Goal: Task Accomplishment & Management: Use online tool/utility

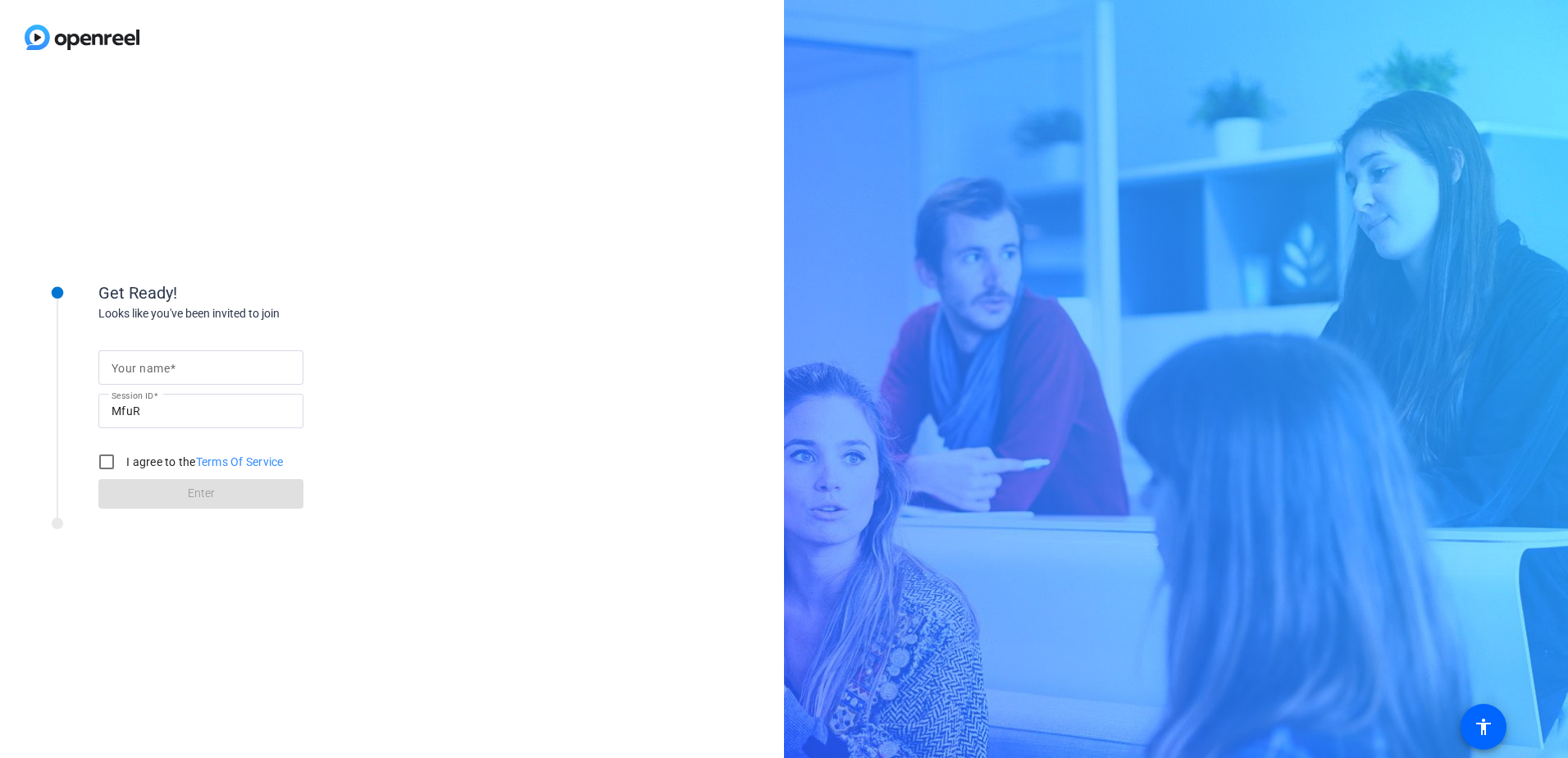
click at [154, 362] on mat-label "Your name" at bounding box center [141, 369] width 58 height 13
click at [154, 361] on input "Your name" at bounding box center [201, 368] width 179 height 20
type input "Swisslife"
click at [109, 458] on input "I agree to the Terms Of Service" at bounding box center [107, 462] width 33 height 33
checkbox input "true"
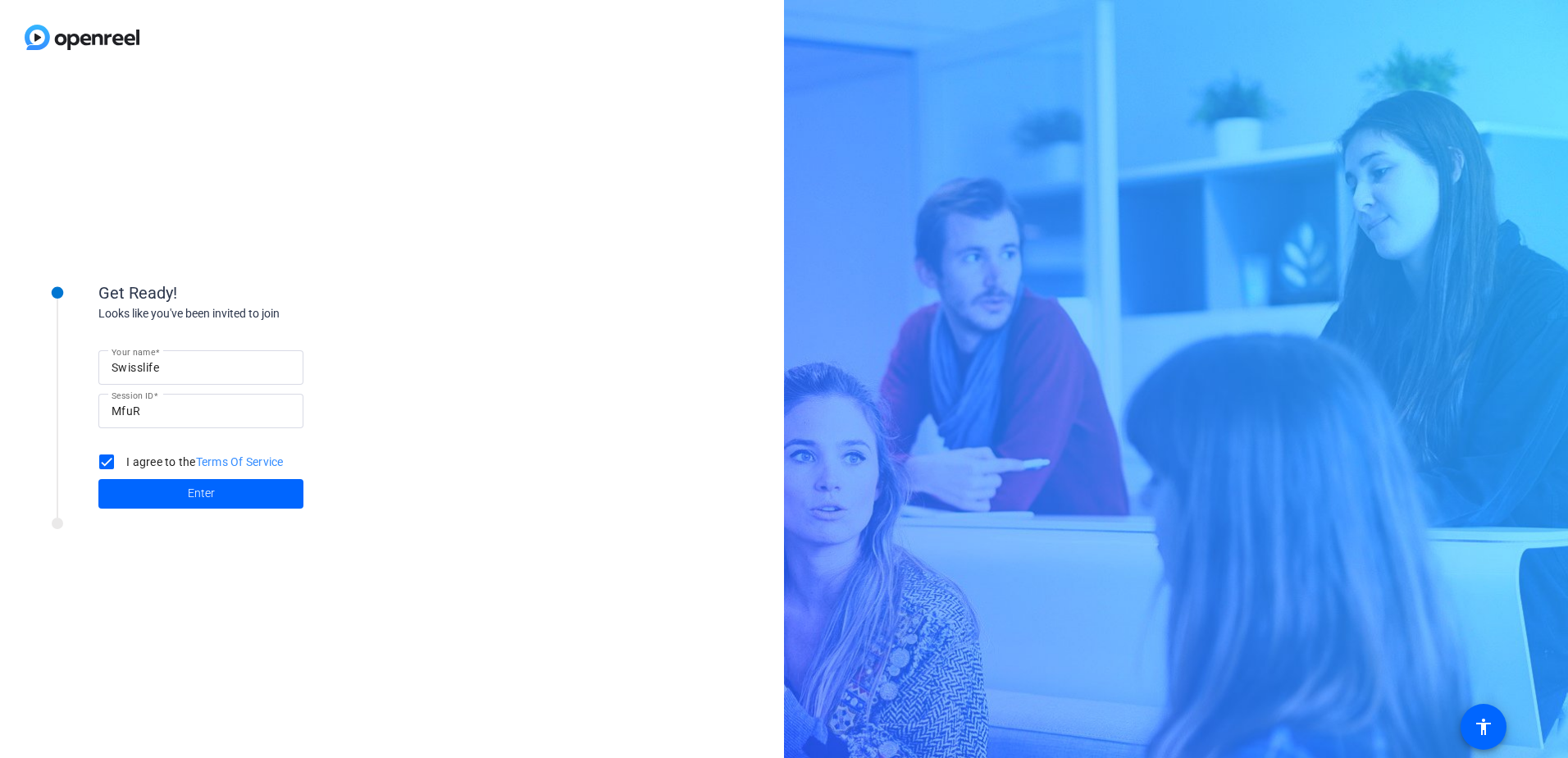
click at [224, 536] on div at bounding box center [222, 527] width 410 height 21
click at [212, 494] on span "Enter" at bounding box center [201, 493] width 27 height 17
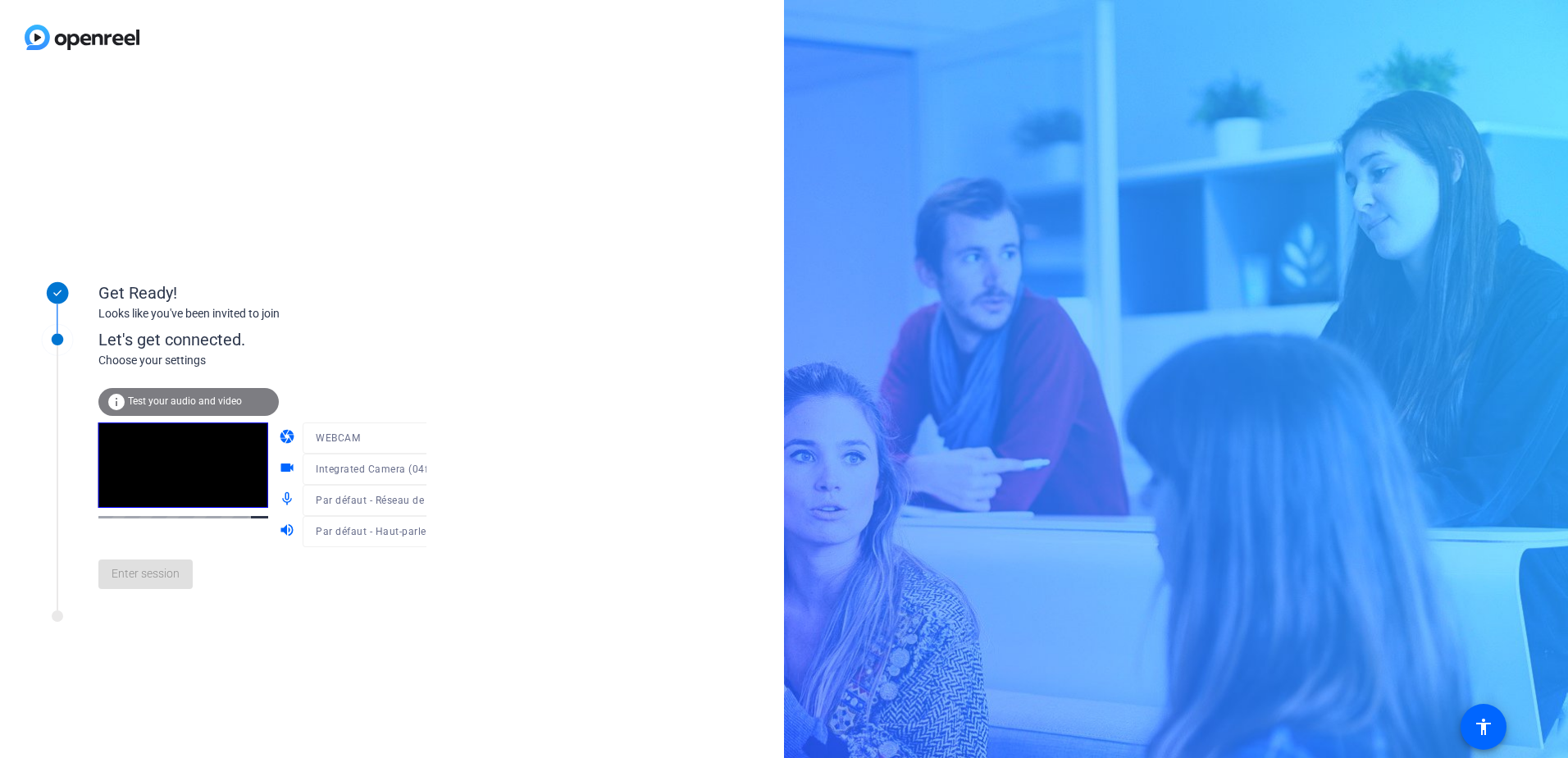
click at [162, 394] on div "info Test your audio and video" at bounding box center [188, 402] width 180 height 28
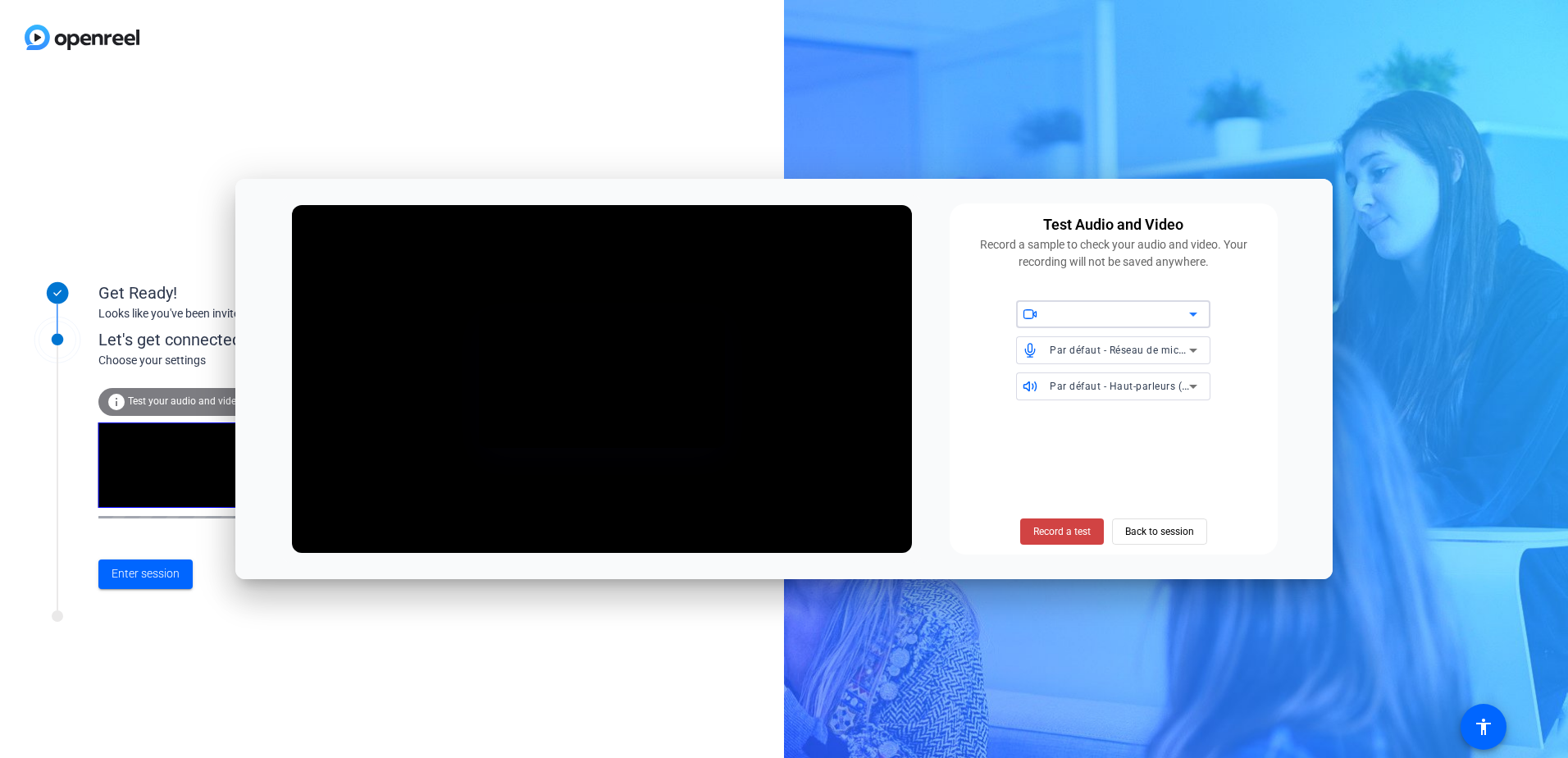
click at [1194, 315] on icon at bounding box center [1194, 314] width 8 height 4
click at [1195, 312] on div at bounding box center [784, 379] width 1568 height 758
click at [1051, 531] on span "Record a test" at bounding box center [1061, 532] width 57 height 15
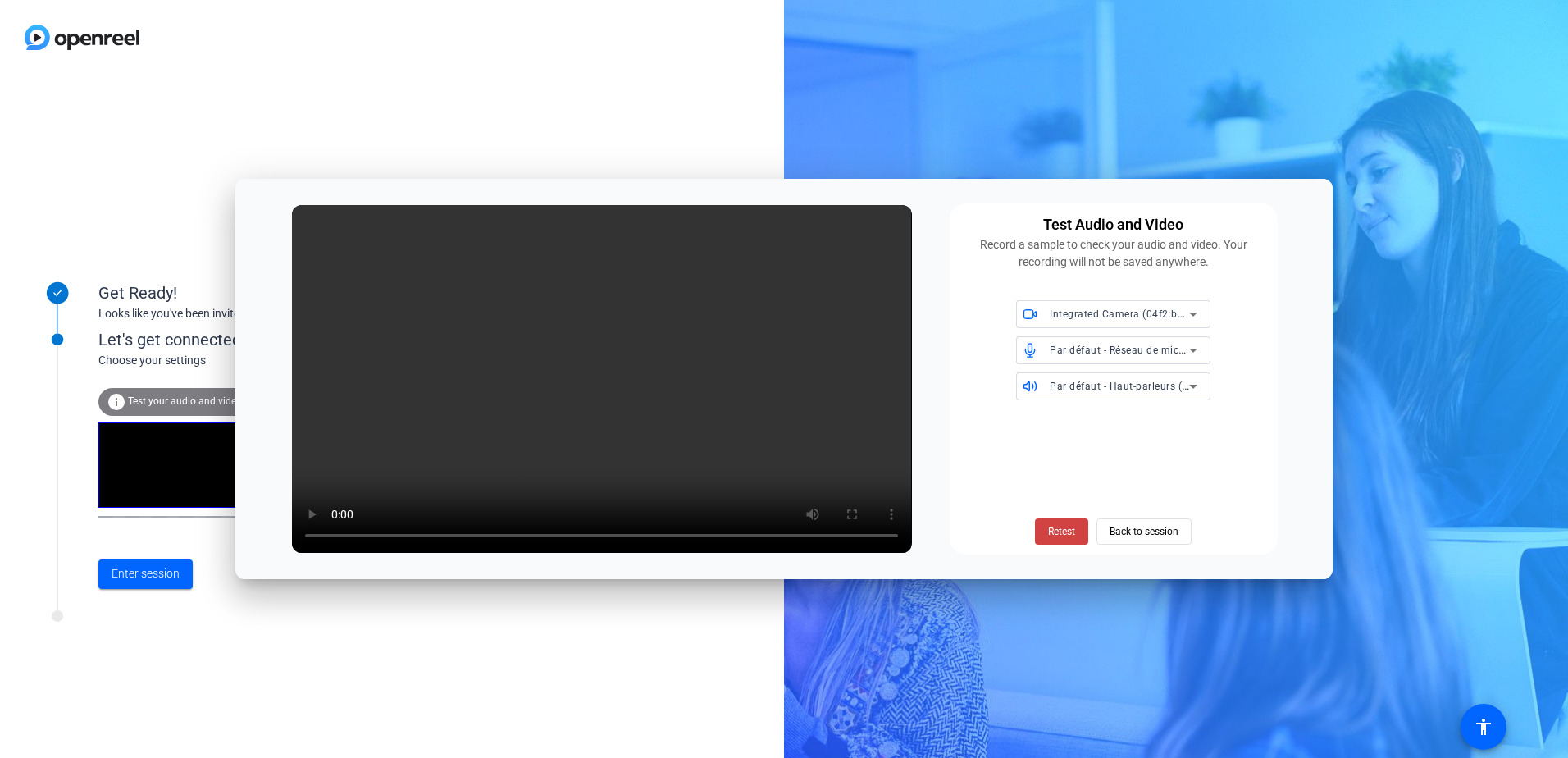
click at [1146, 628] on div "Get Ready! Looks like you've been invited to join Let's get connected. Choose y…" at bounding box center [784, 379] width 1568 height 758
click at [1060, 527] on span "Retest" at bounding box center [1061, 532] width 27 height 15
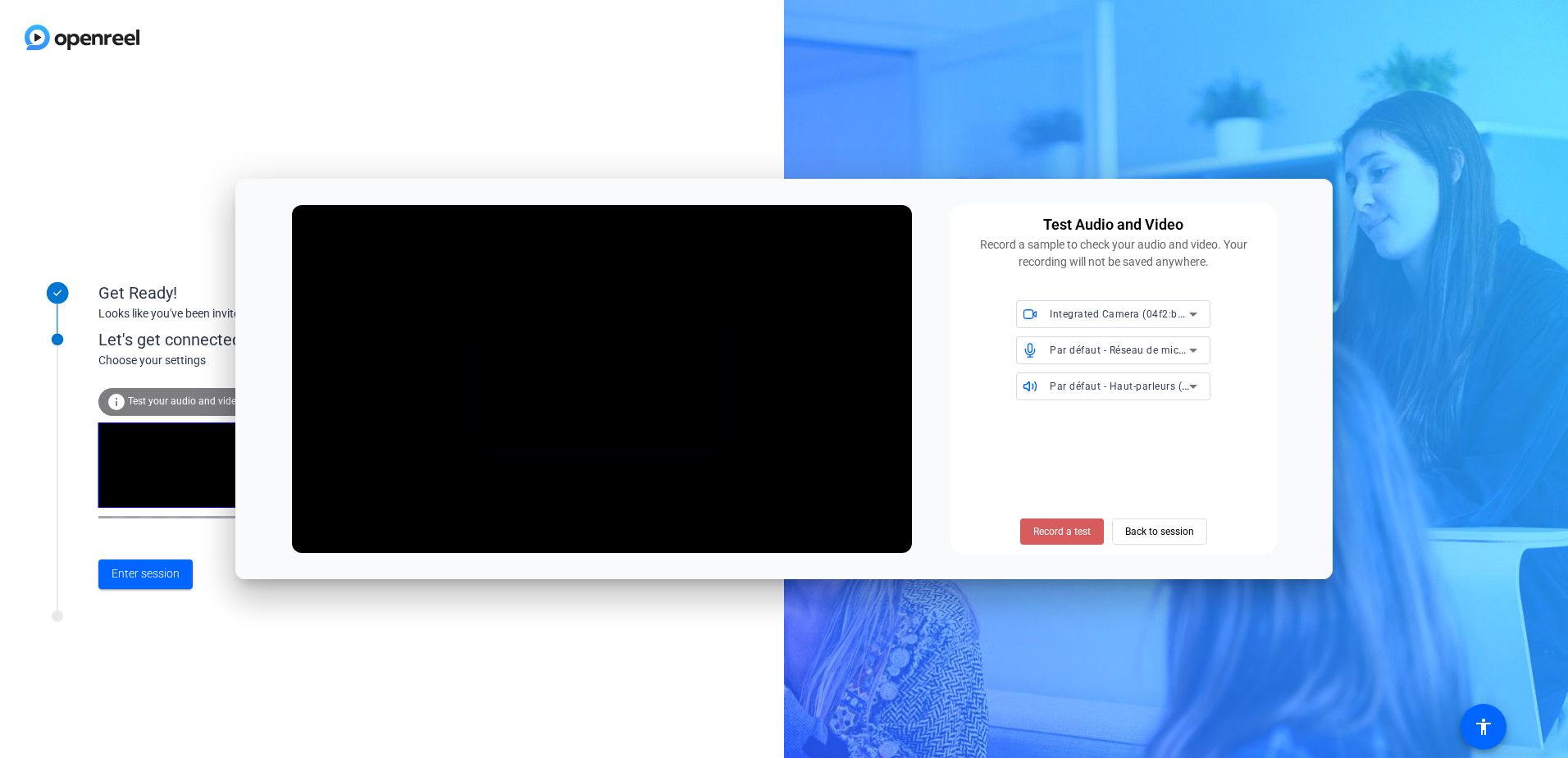
click at [1052, 532] on span "Record a test" at bounding box center [1061, 532] width 57 height 15
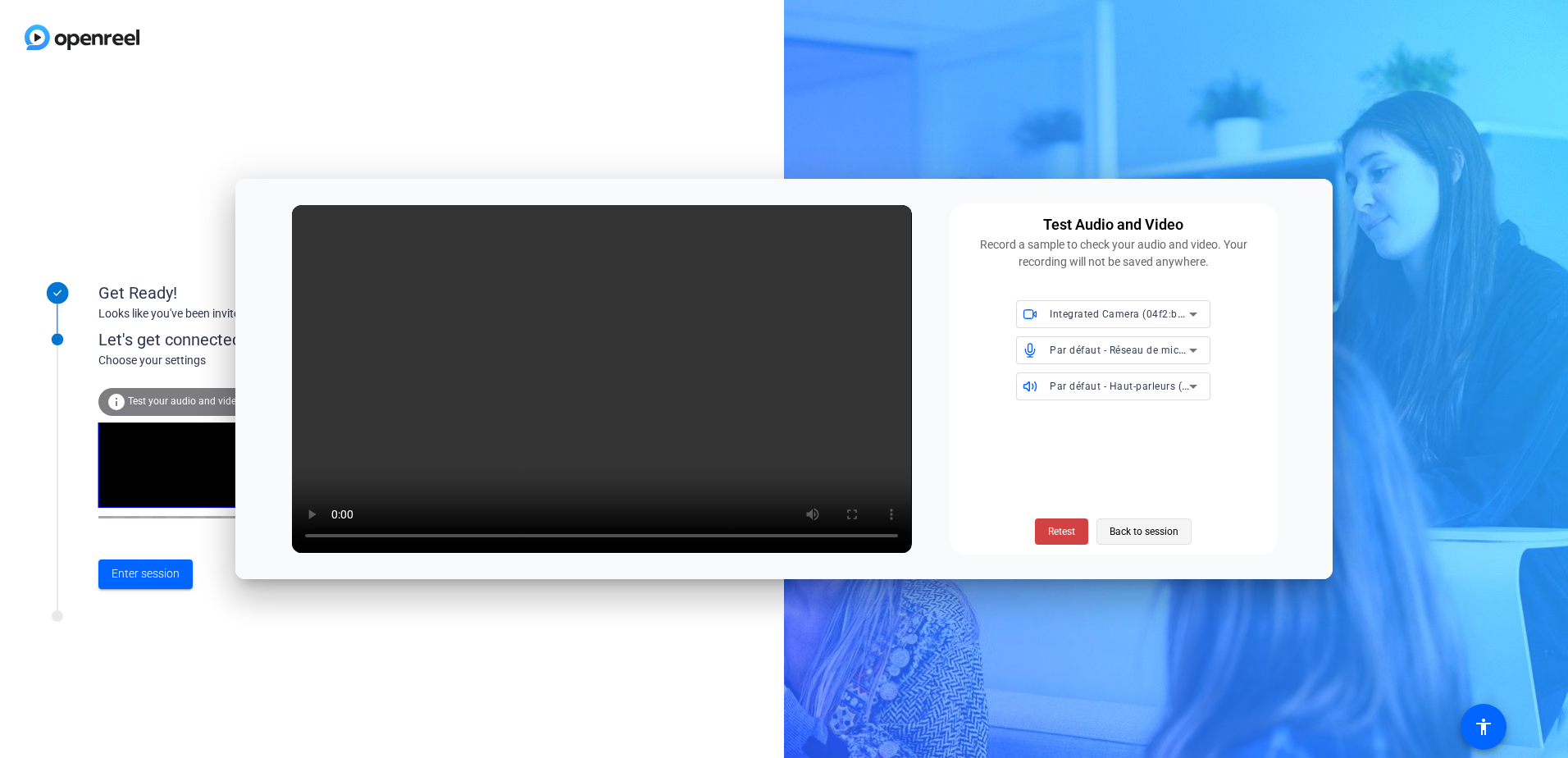
click at [1136, 532] on span "Back to session" at bounding box center [1144, 532] width 69 height 31
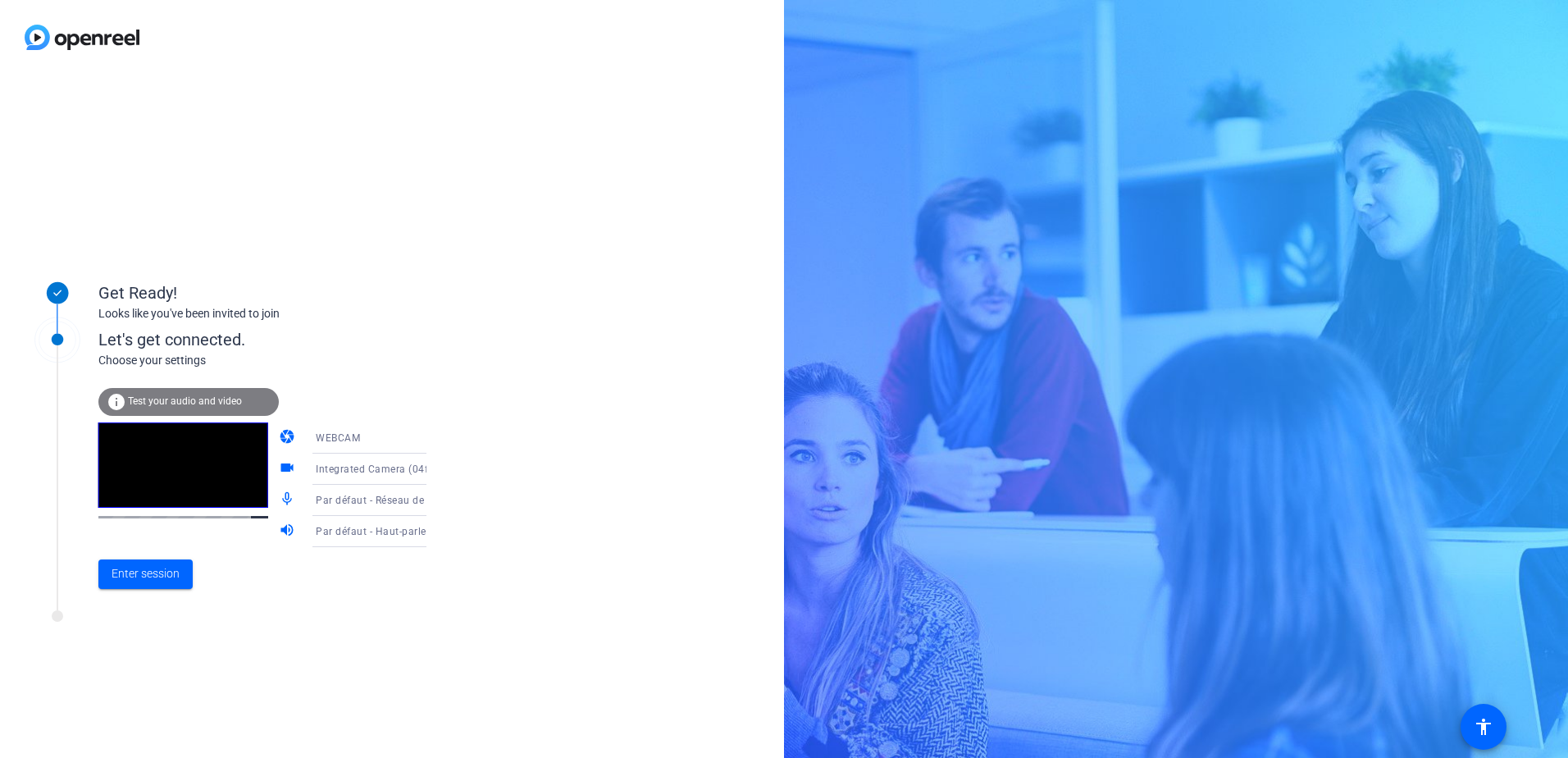
click at [171, 394] on div "info Test your audio and video" at bounding box center [188, 402] width 180 height 28
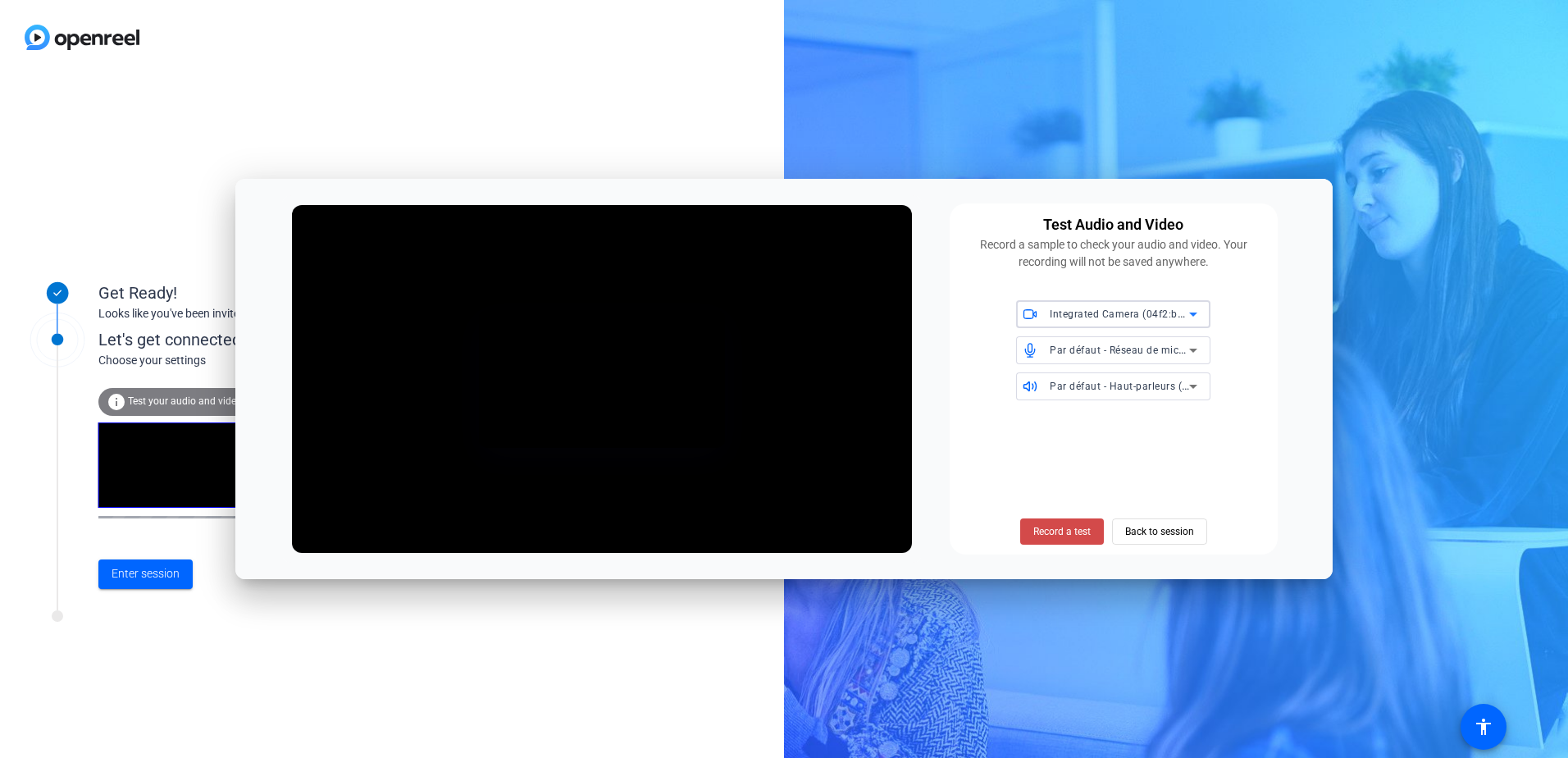
click at [1038, 532] on span "Record a test" at bounding box center [1061, 532] width 57 height 15
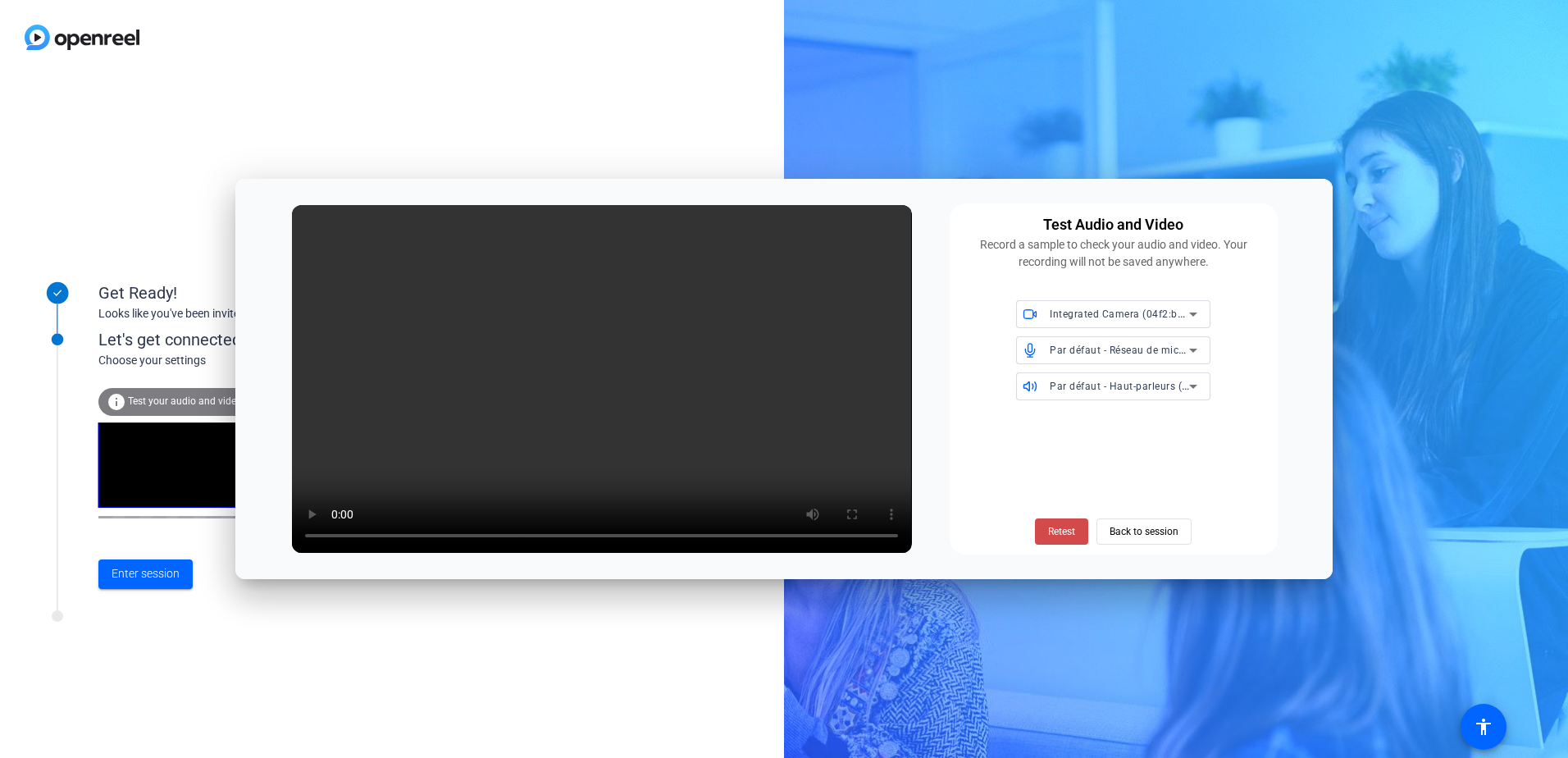
click at [1058, 533] on span "Retest" at bounding box center [1061, 532] width 27 height 15
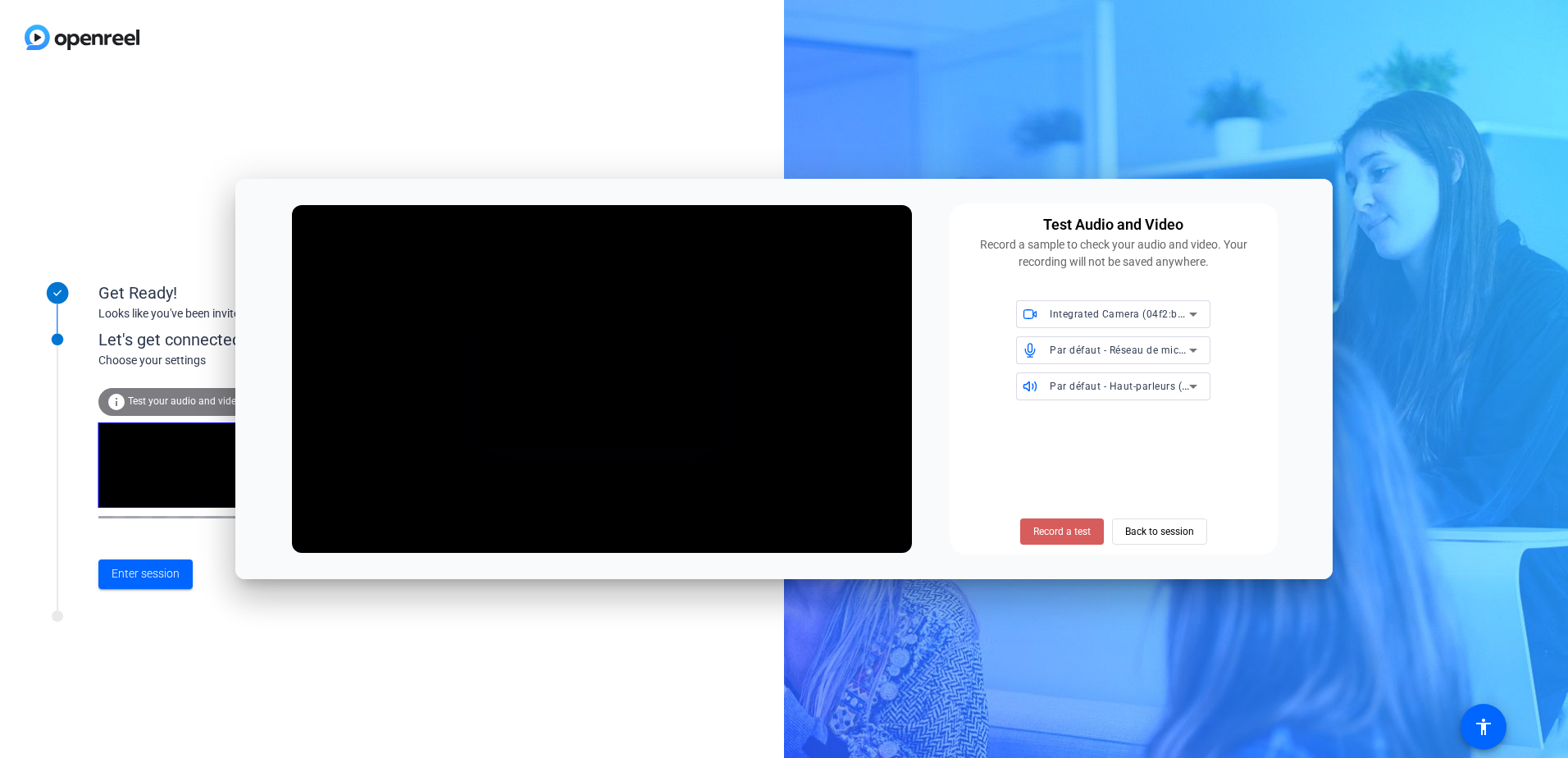
click at [1055, 530] on span "Record a test" at bounding box center [1061, 532] width 57 height 15
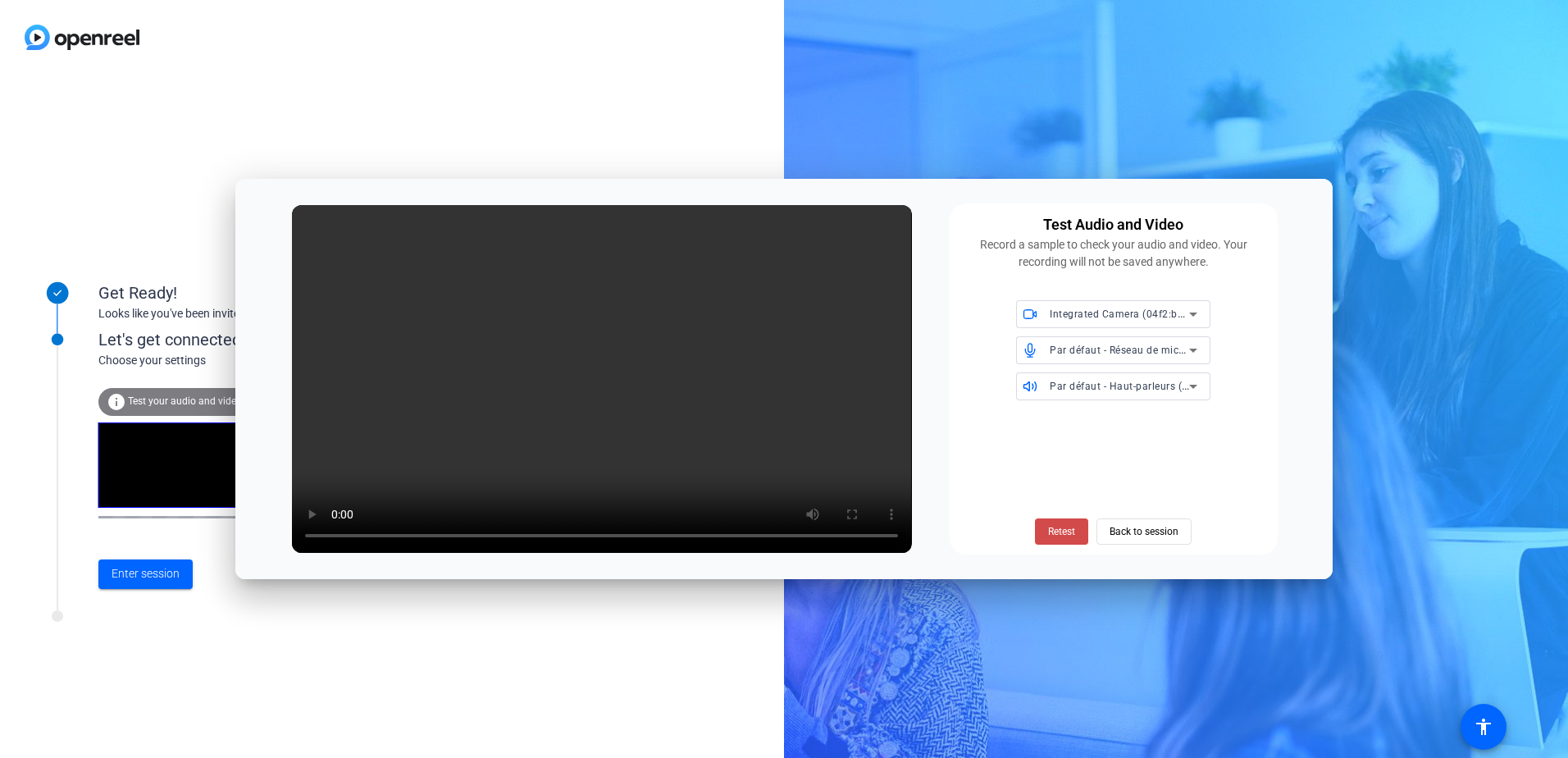
click at [1060, 528] on span "Retest" at bounding box center [1061, 532] width 27 height 15
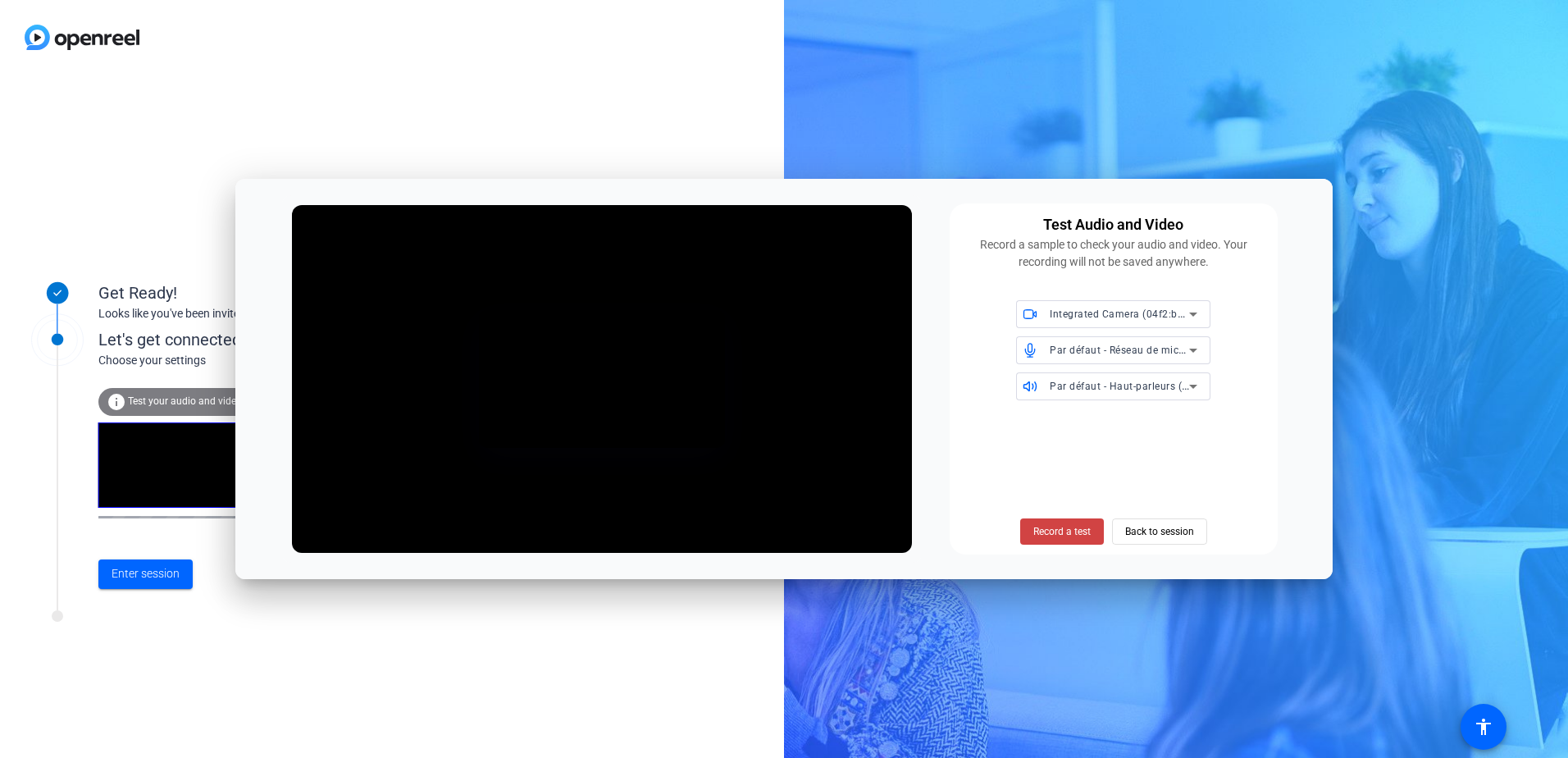
click at [1399, 374] on div "Get Ready! Looks like you've been invited to join Let's get connected. Choose y…" at bounding box center [784, 379] width 1568 height 758
click at [1423, 270] on div "Get Ready! Looks like you've been invited to join Let's get connected. Choose y…" at bounding box center [784, 379] width 1568 height 758
click at [1165, 541] on span "Back to session" at bounding box center [1160, 532] width 69 height 31
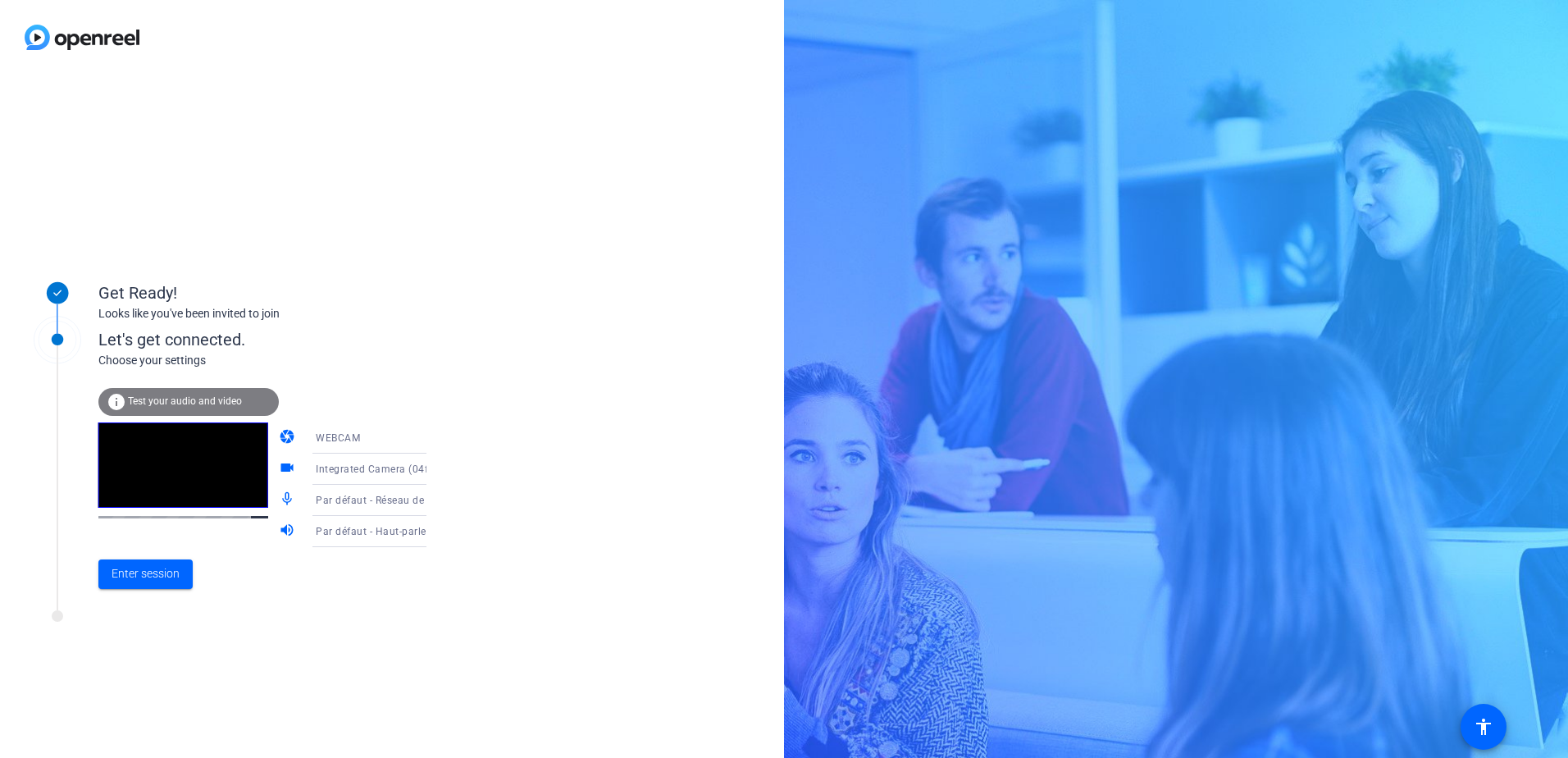
click at [217, 397] on span "Test your audio and video" at bounding box center [185, 401] width 114 height 12
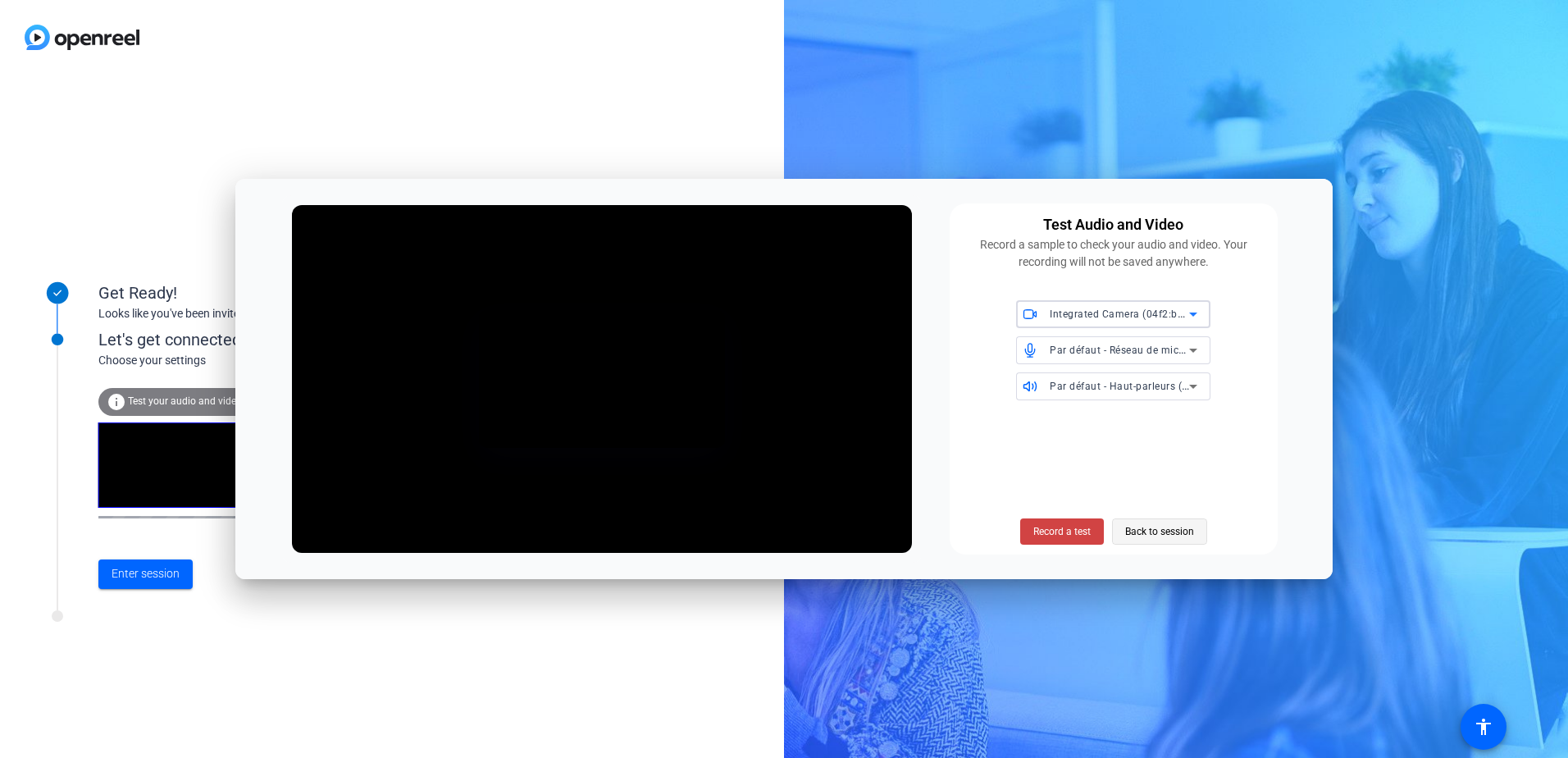
click at [1138, 535] on span "Back to session" at bounding box center [1160, 532] width 69 height 31
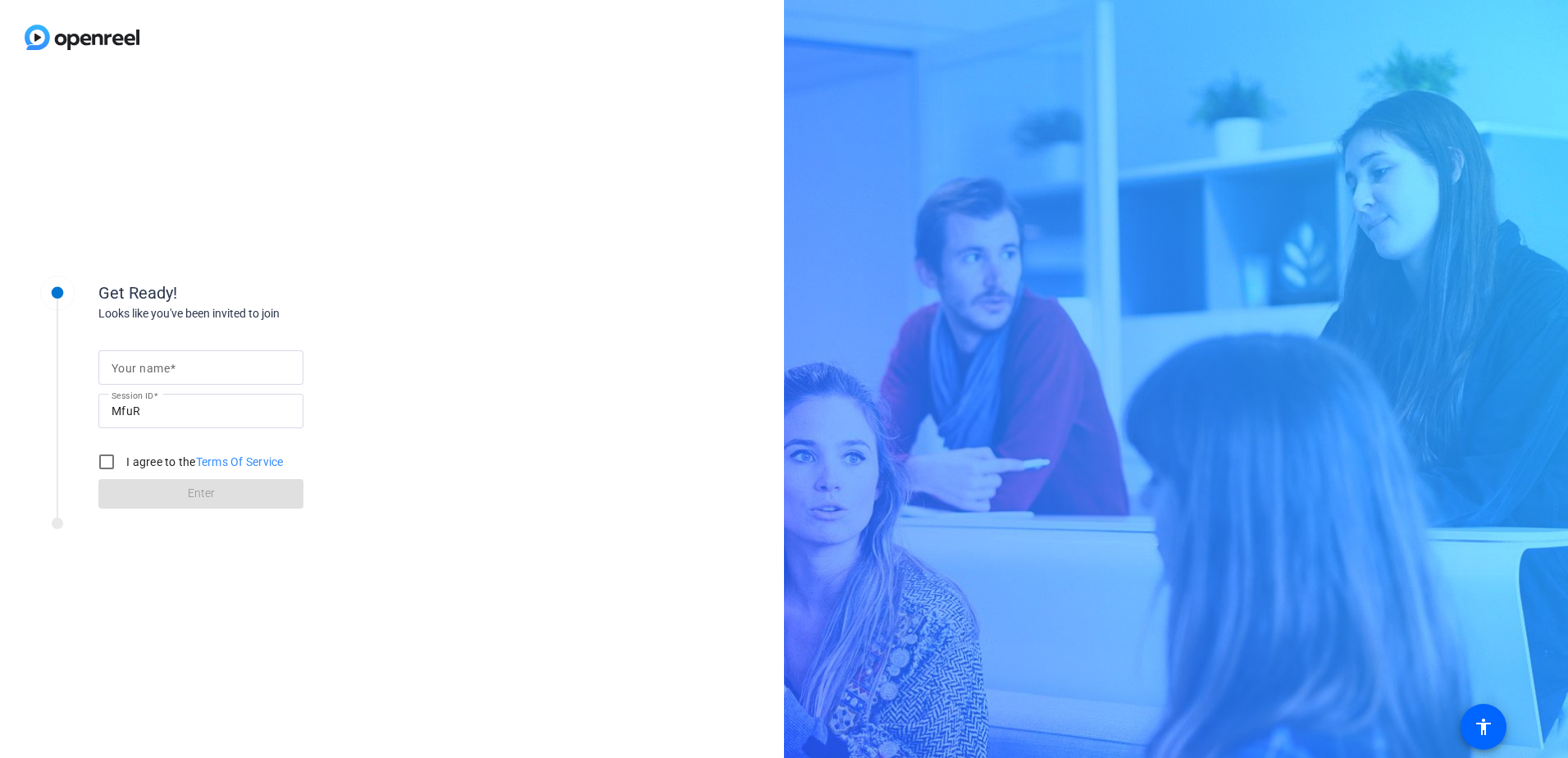
click at [139, 365] on mat-label "Your name" at bounding box center [141, 369] width 58 height 13
click at [139, 365] on input "Your name" at bounding box center [201, 368] width 179 height 20
type input "SwissLife"
click at [110, 462] on input "I agree to the Terms Of Service" at bounding box center [107, 462] width 33 height 33
checkbox input "true"
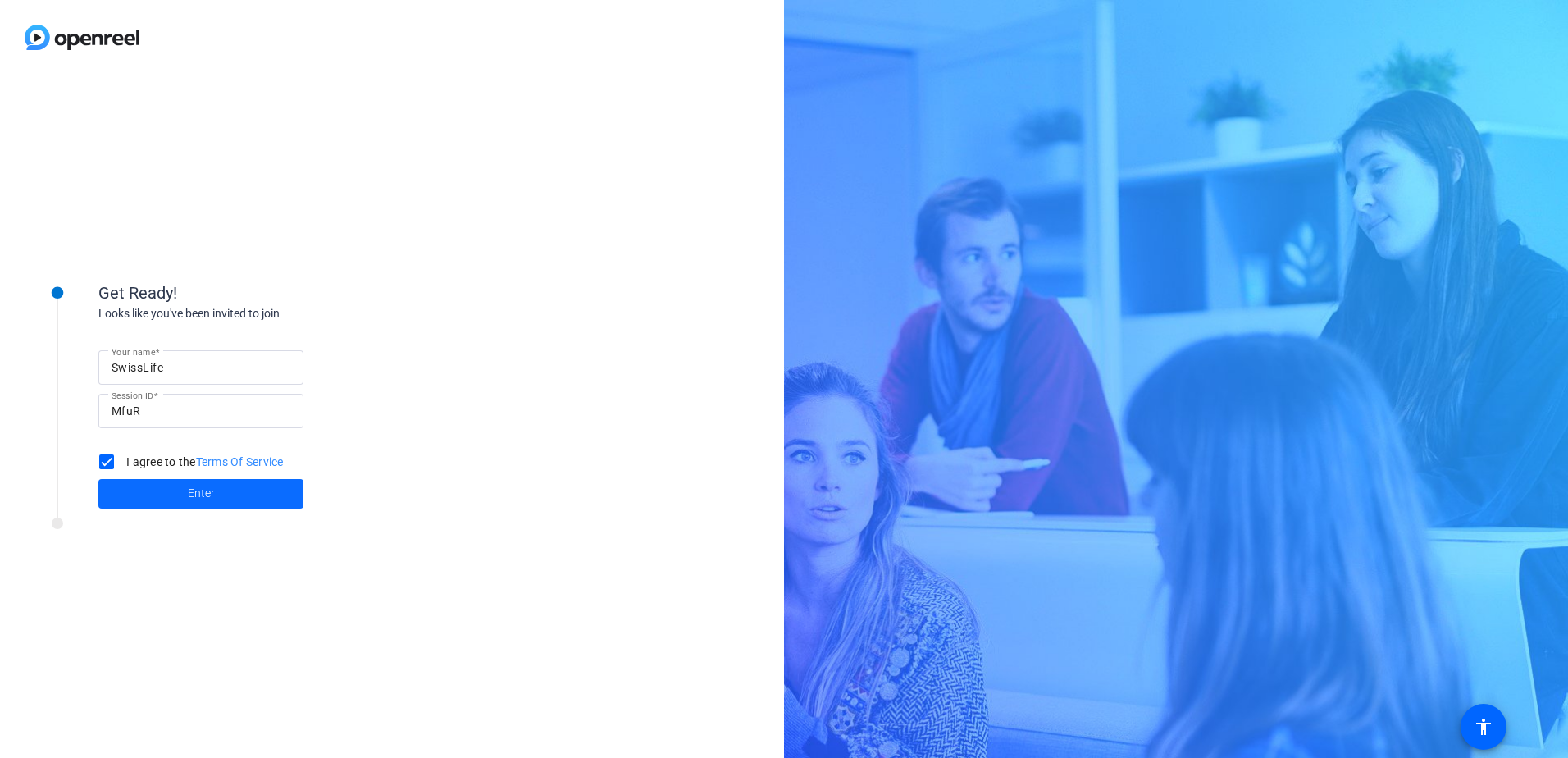
click at [134, 494] on span at bounding box center [201, 494] width 205 height 40
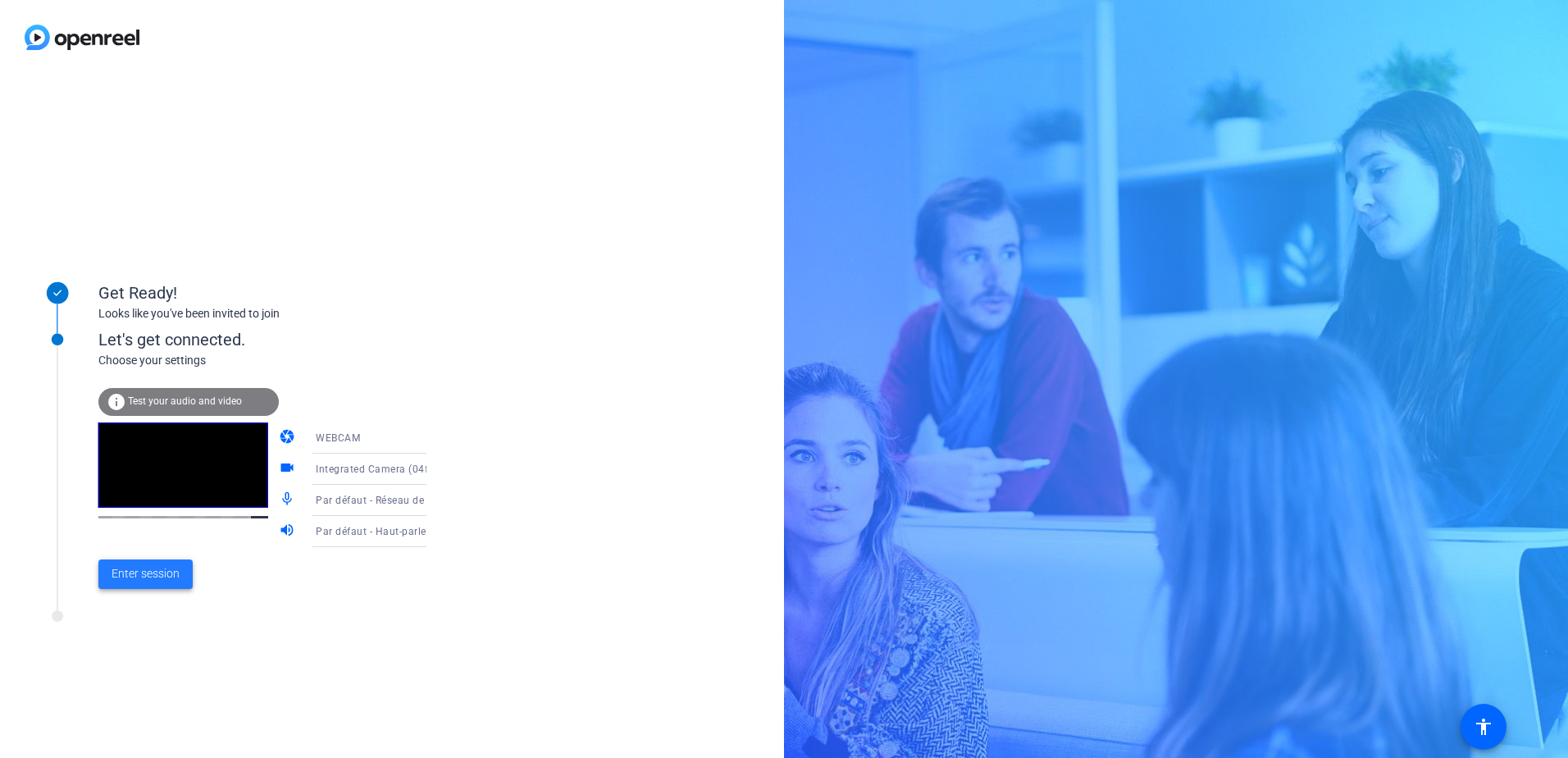
click at [156, 574] on span "Enter session" at bounding box center [145, 574] width 68 height 17
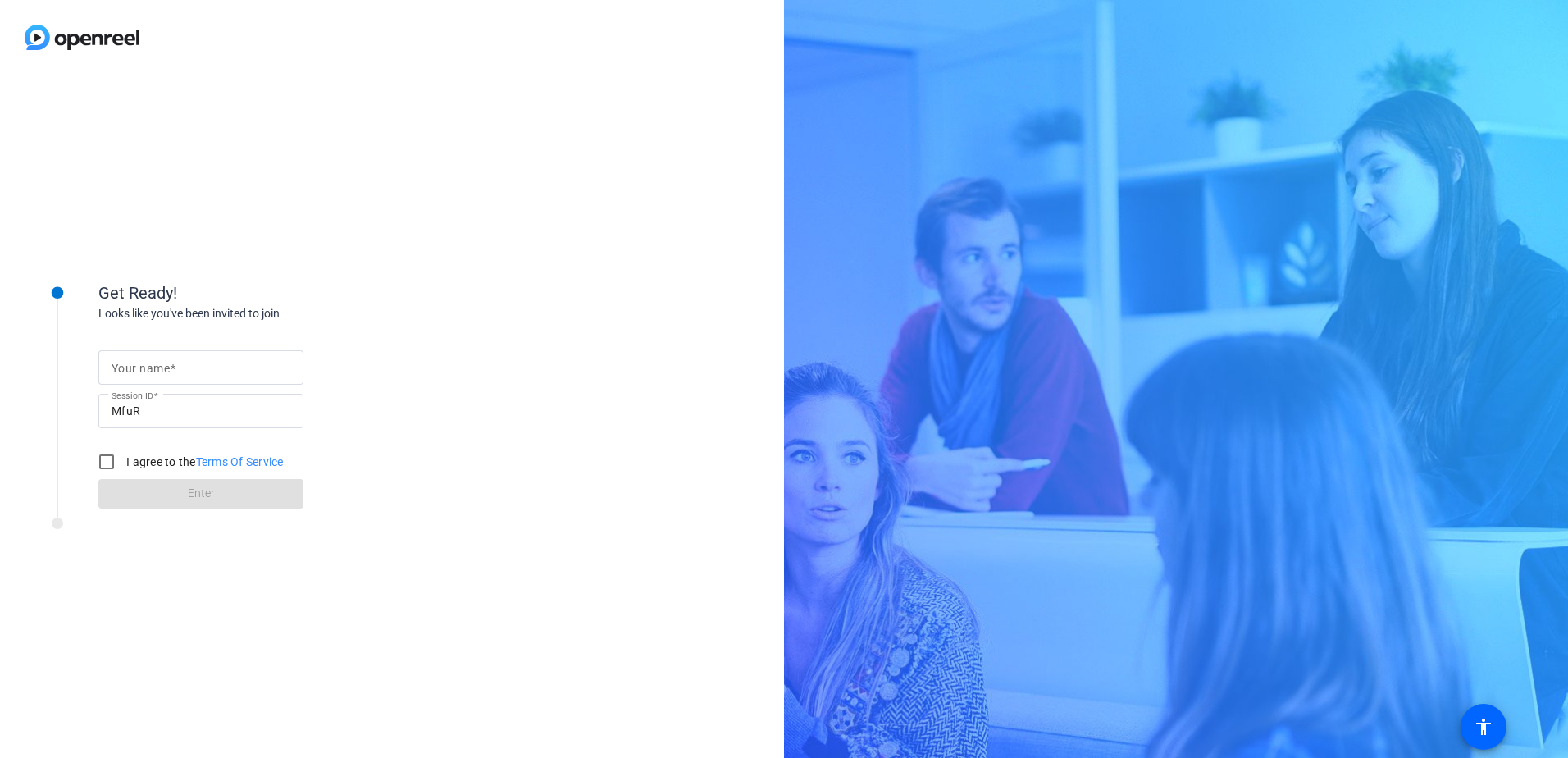
click at [140, 372] on mat-label "Your name" at bounding box center [141, 369] width 58 height 13
click at [140, 372] on input "Your name" at bounding box center [201, 368] width 179 height 20
type input "SWISSLIFE"
click at [106, 465] on input "I agree to the Terms Of Service" at bounding box center [107, 462] width 33 height 33
checkbox input "true"
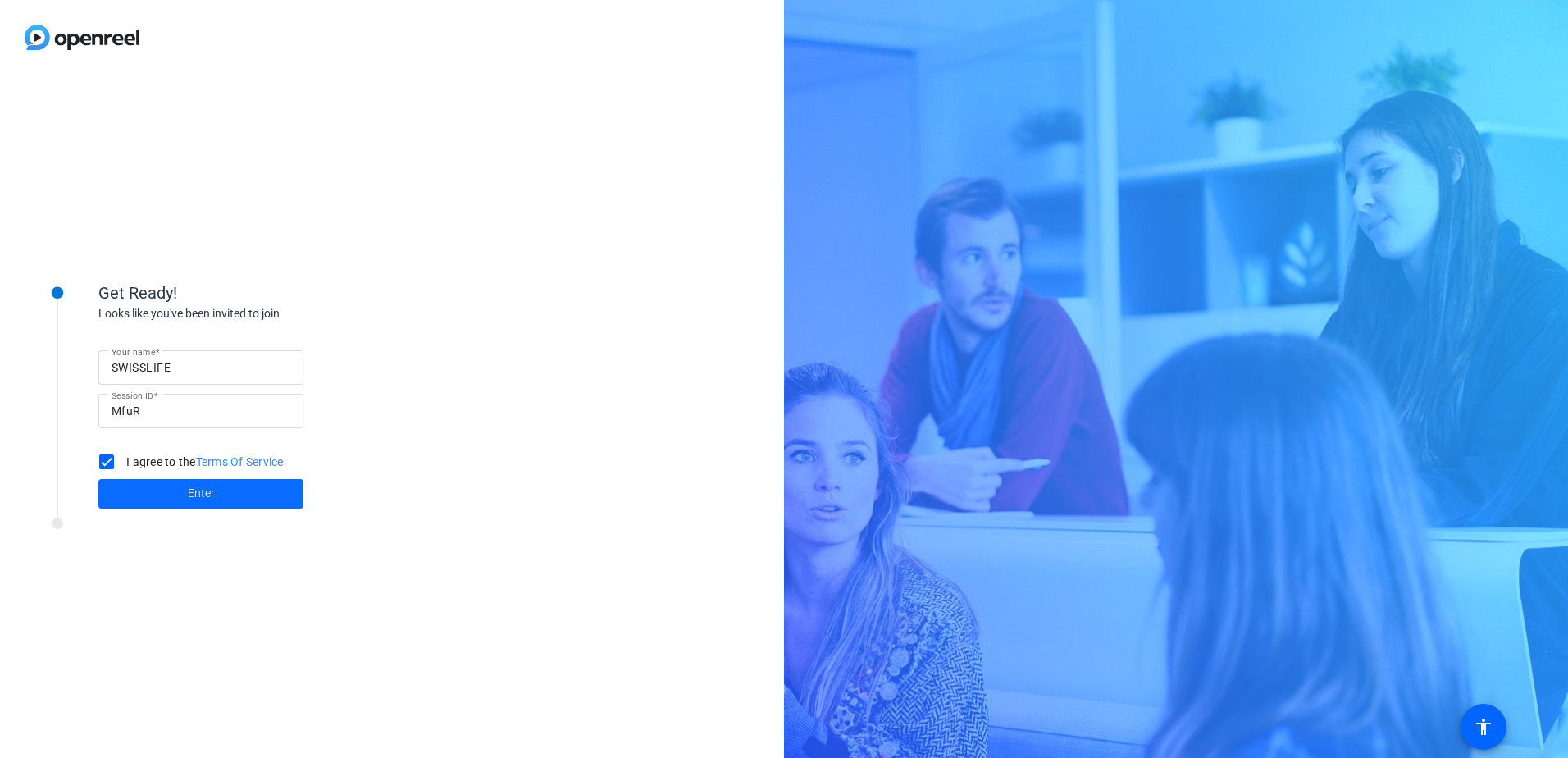
click at [144, 489] on span at bounding box center [201, 494] width 205 height 40
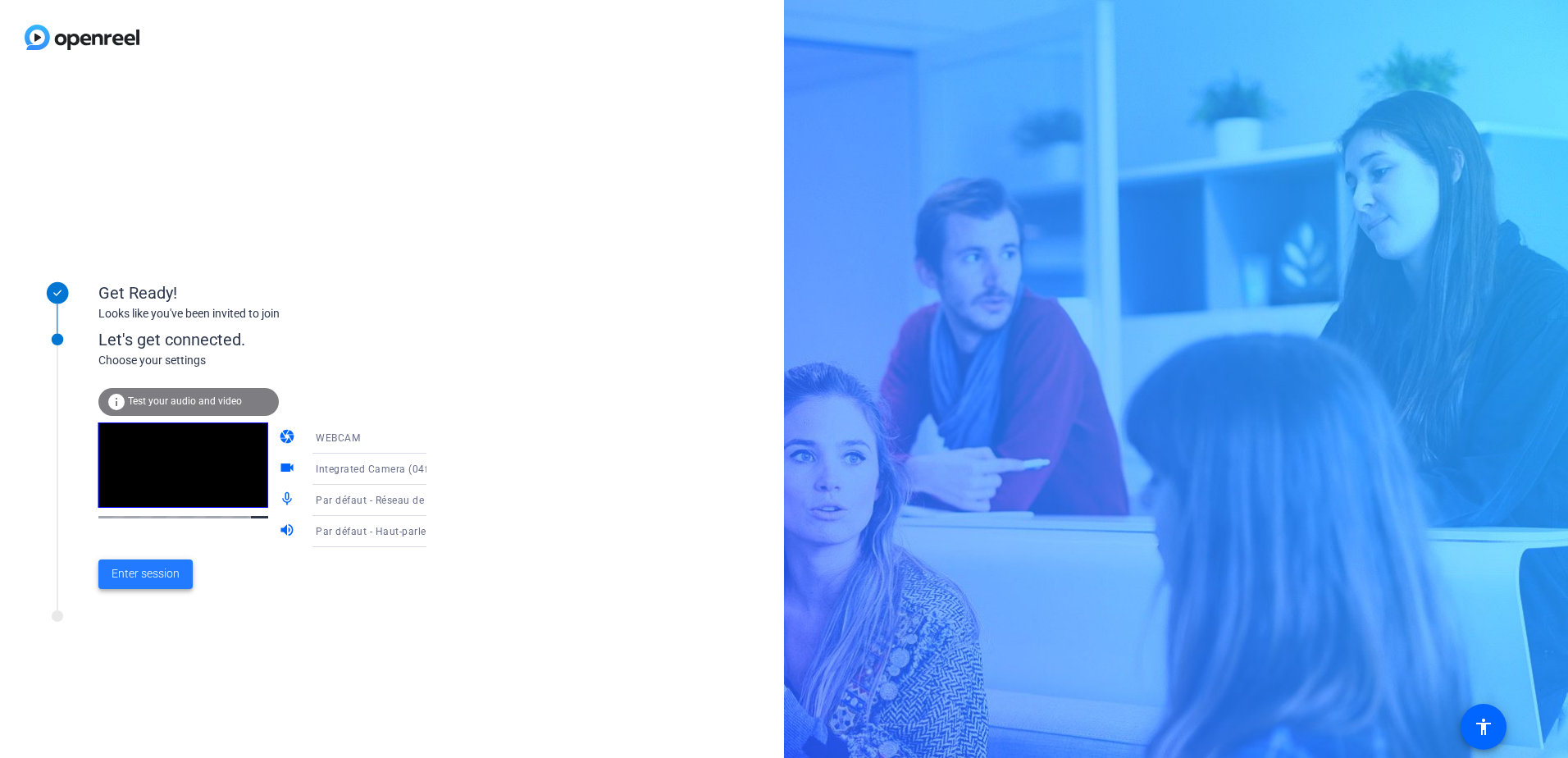
click at [151, 574] on span "Enter session" at bounding box center [145, 574] width 68 height 17
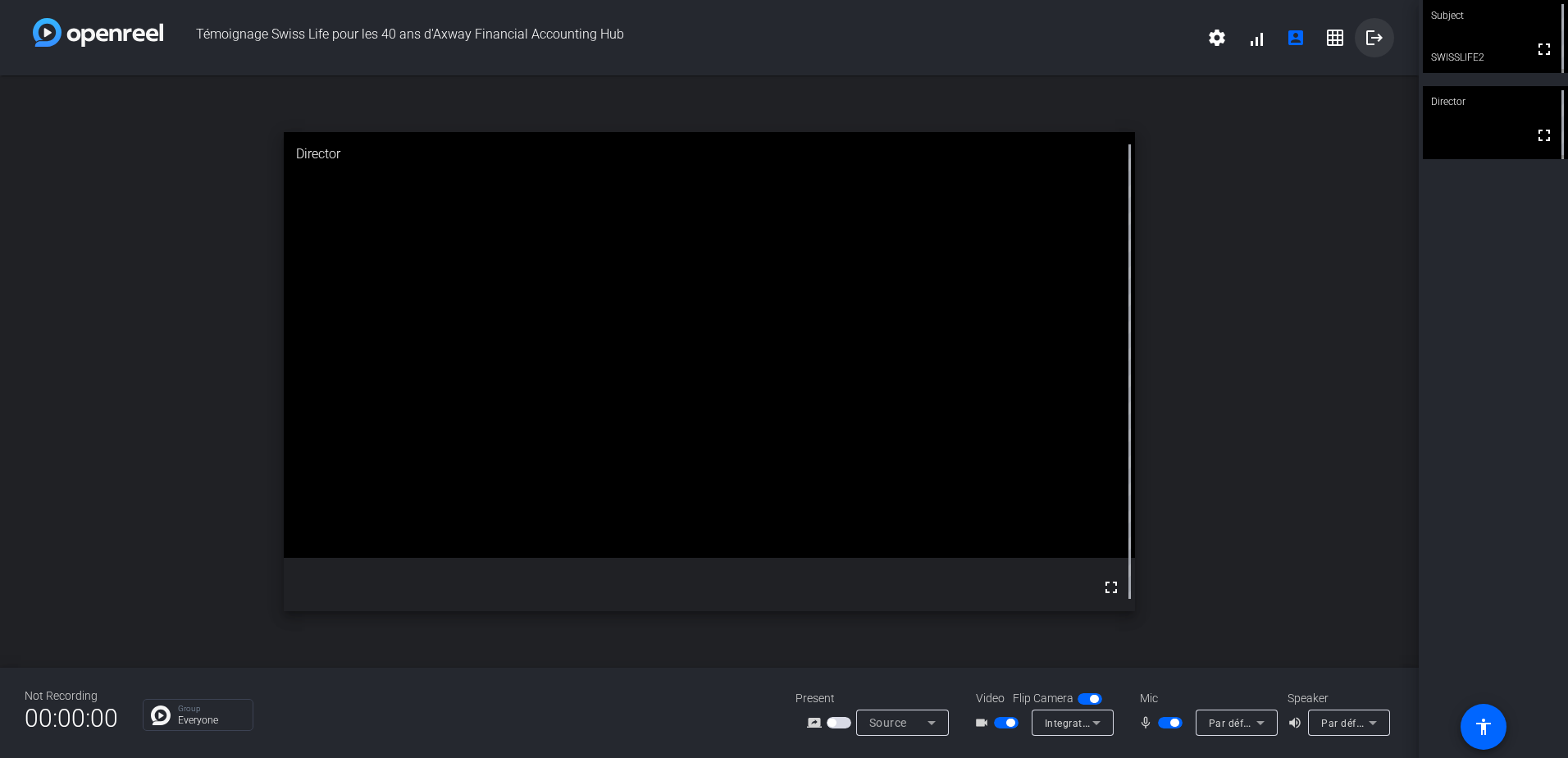
click at [1375, 36] on mat-icon "logout" at bounding box center [1375, 38] width 20 height 20
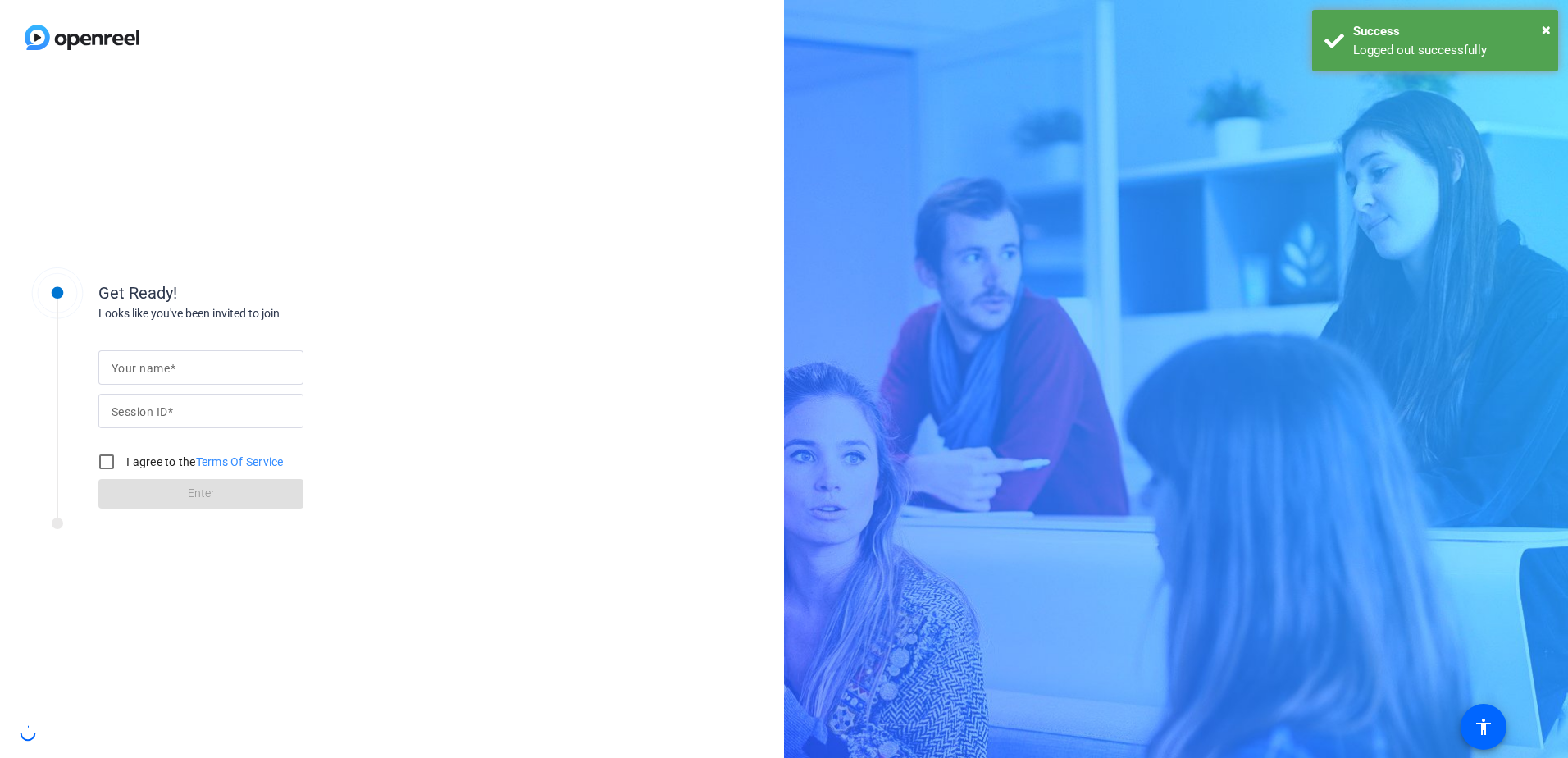
click at [1375, 36] on div "Success" at bounding box center [1449, 31] width 193 height 19
